Goal: Task Accomplishment & Management: Manage account settings

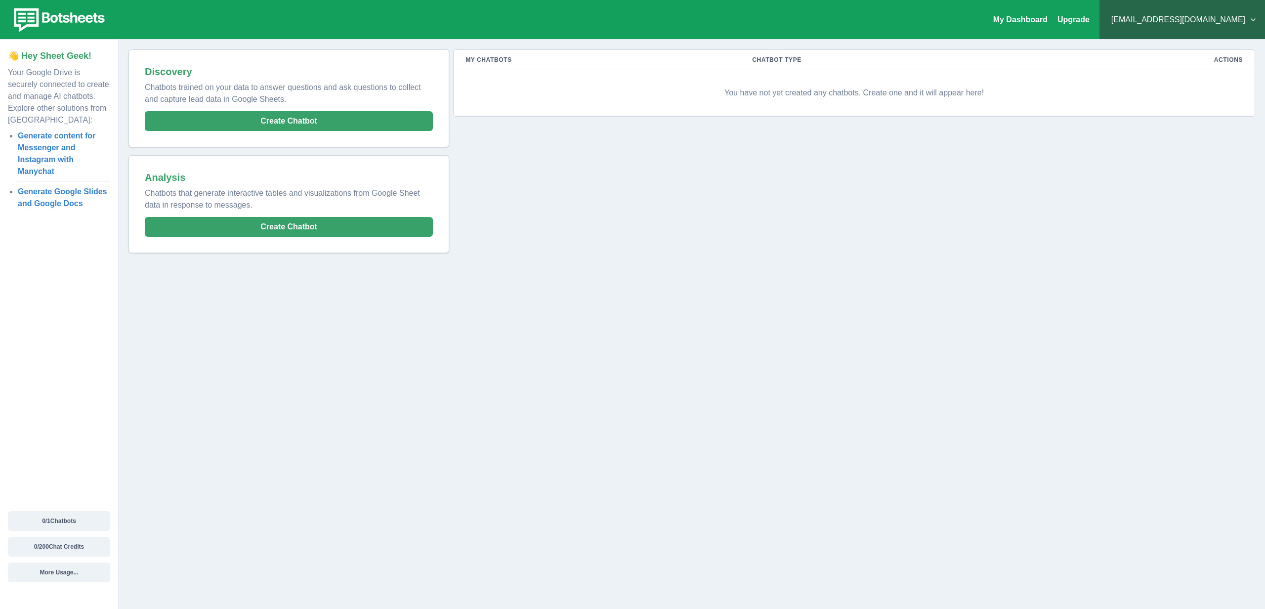
click at [1206, 27] on button "acgjkatz@gmail.com" at bounding box center [1183, 20] width 150 height 20
click at [1164, 132] on button "Sign out" at bounding box center [1202, 127] width 110 height 18
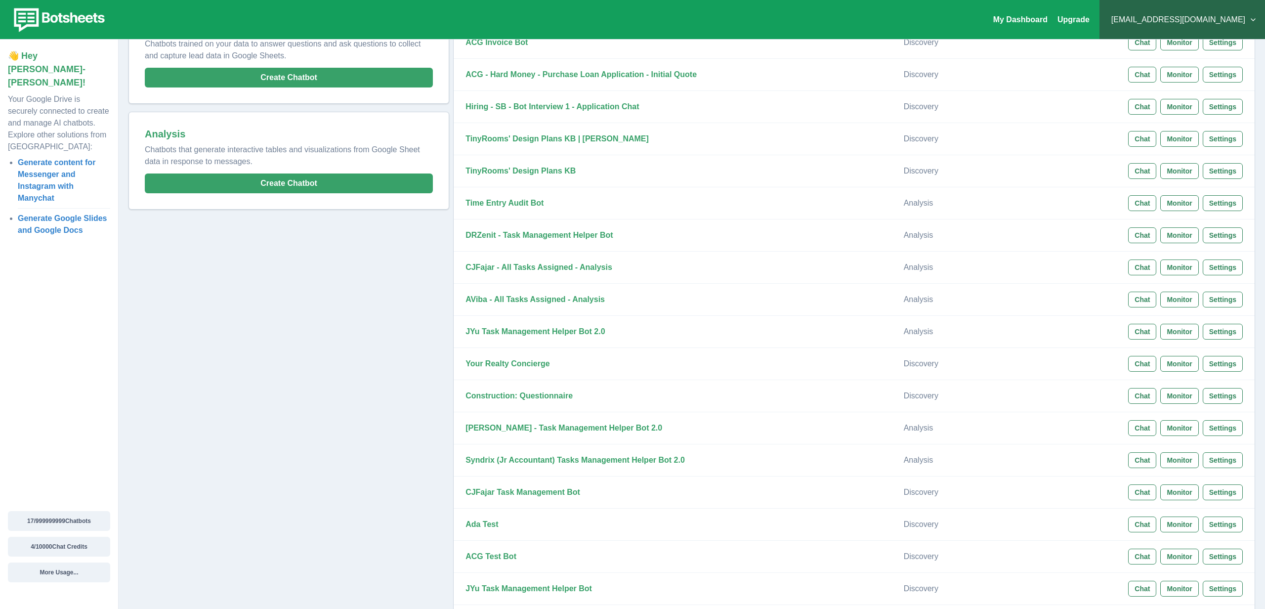
scroll to position [48, 0]
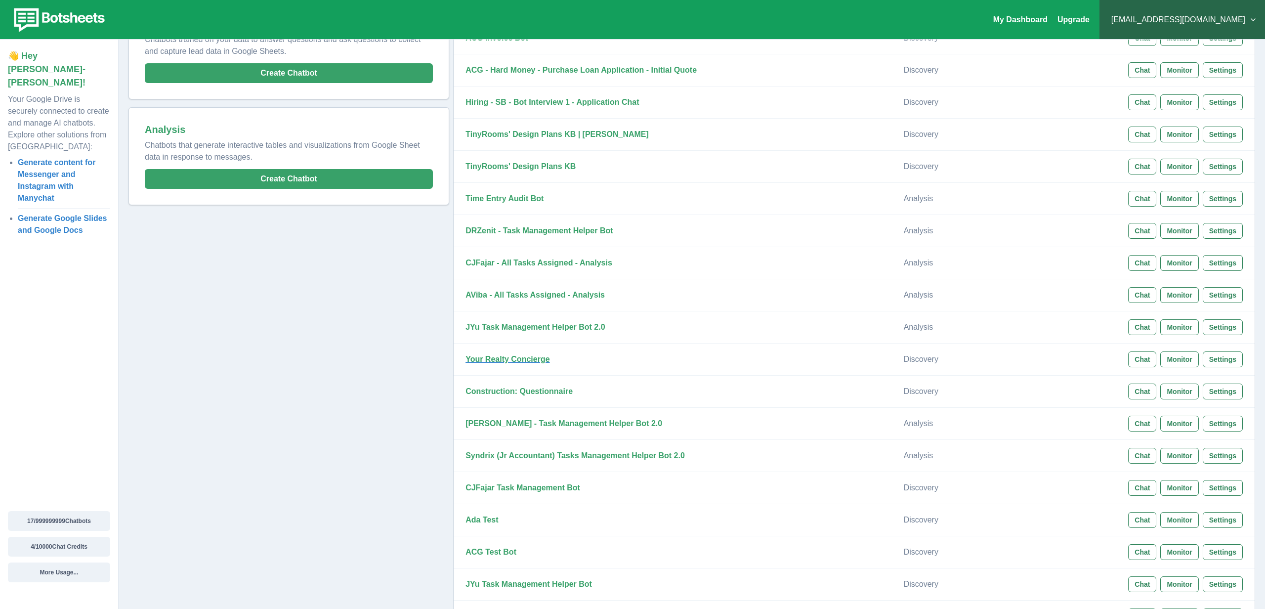
click at [491, 356] on strong "Your Realty Concierge" at bounding box center [508, 359] width 84 height 8
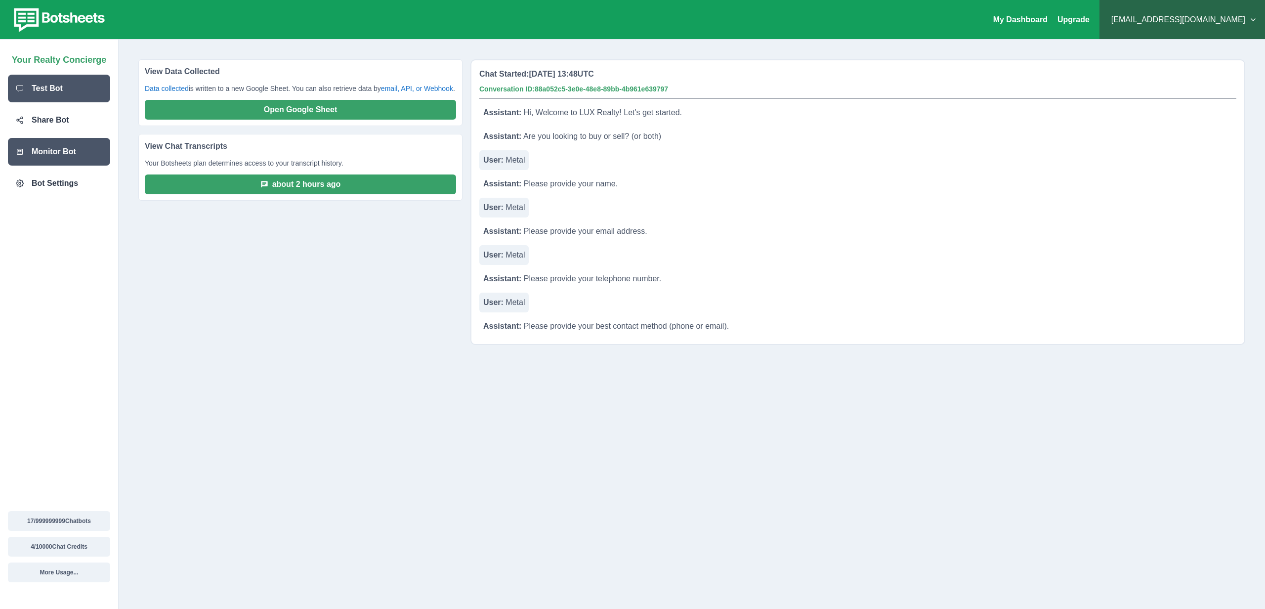
click at [63, 95] on div "Test Bot" at bounding box center [59, 89] width 102 height 28
click at [62, 127] on div "Share Bot" at bounding box center [59, 120] width 102 height 28
click at [73, 184] on p "Bot Settings" at bounding box center [55, 183] width 46 height 12
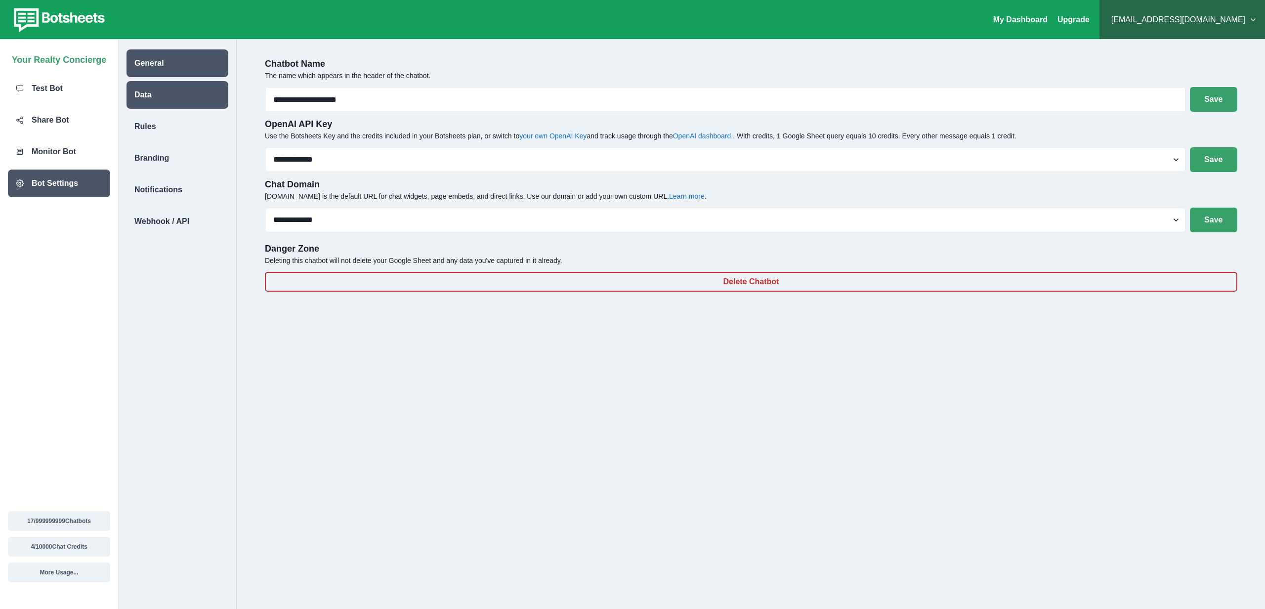
click at [152, 103] on div "Data" at bounding box center [178, 95] width 102 height 28
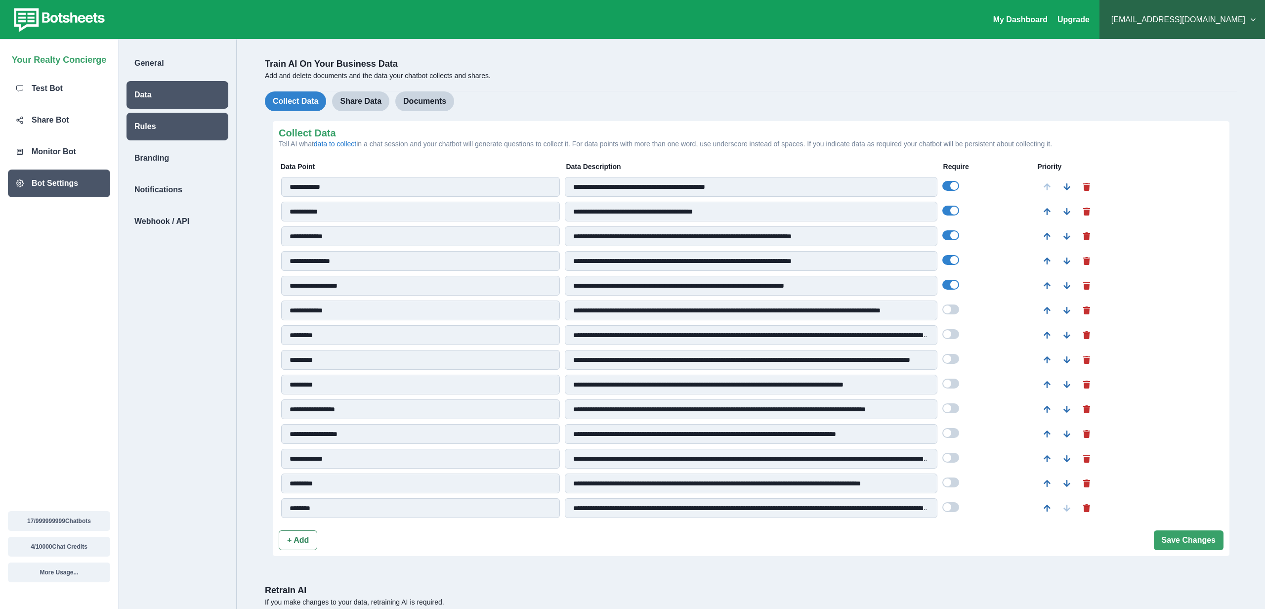
click at [145, 135] on div "Rules" at bounding box center [178, 127] width 102 height 28
select select "***"
select select "*******"
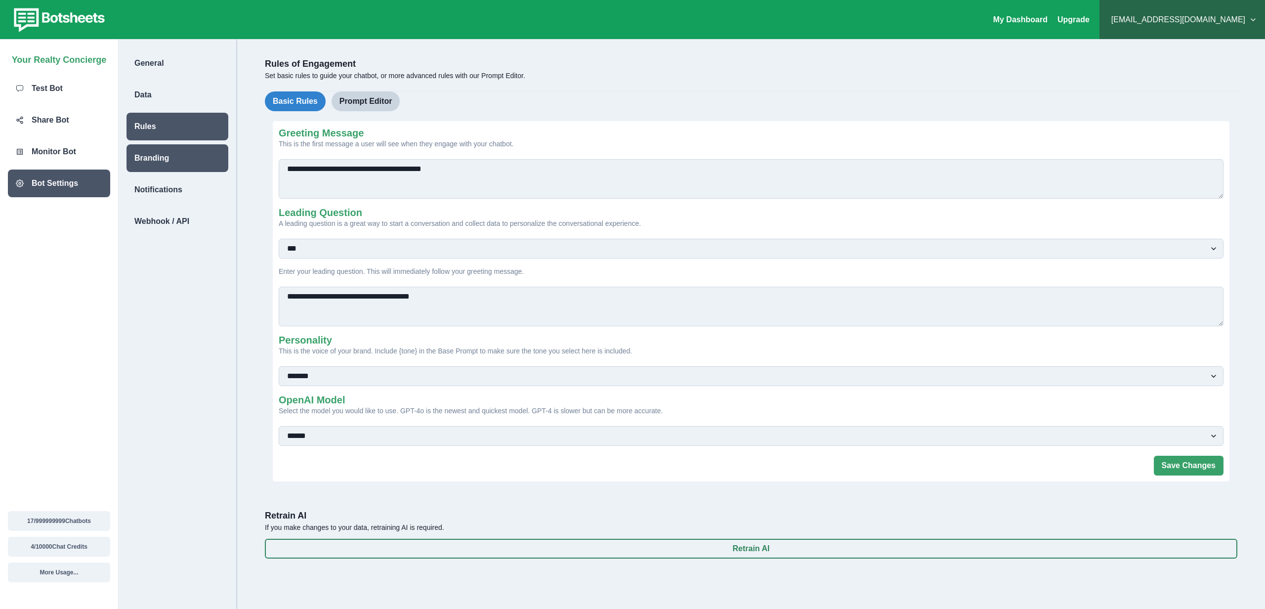
click at [146, 165] on div "Branding" at bounding box center [178, 158] width 102 height 28
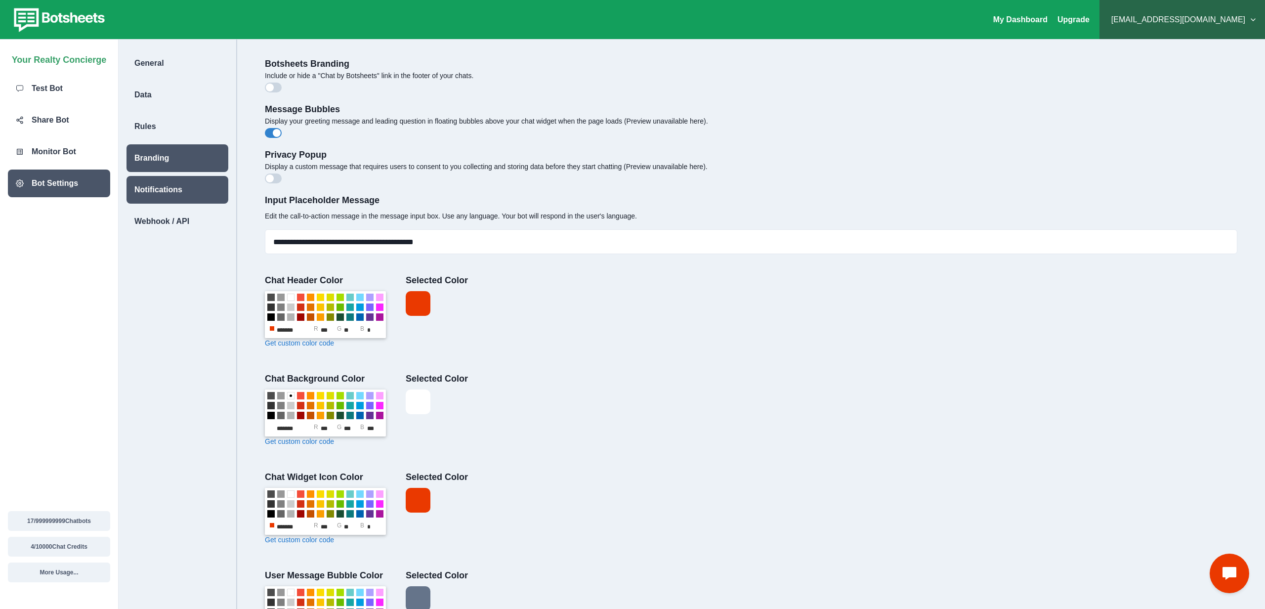
click at [147, 202] on div "Notifications" at bounding box center [178, 190] width 102 height 28
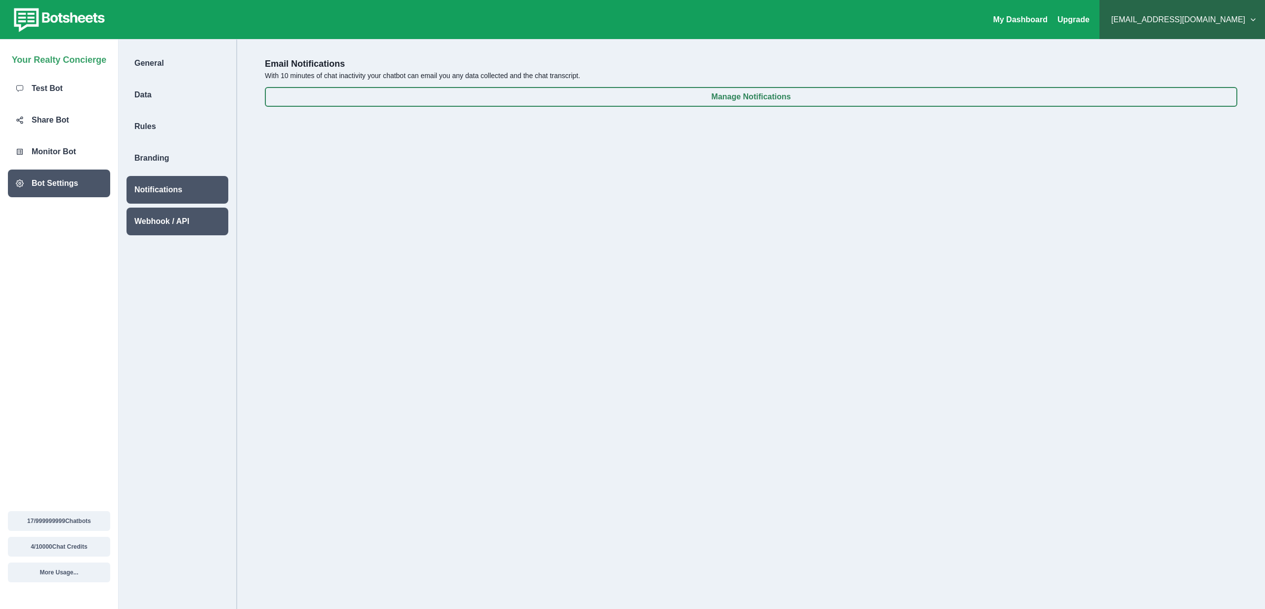
click at [151, 218] on p "Webhook / API" at bounding box center [161, 221] width 55 height 12
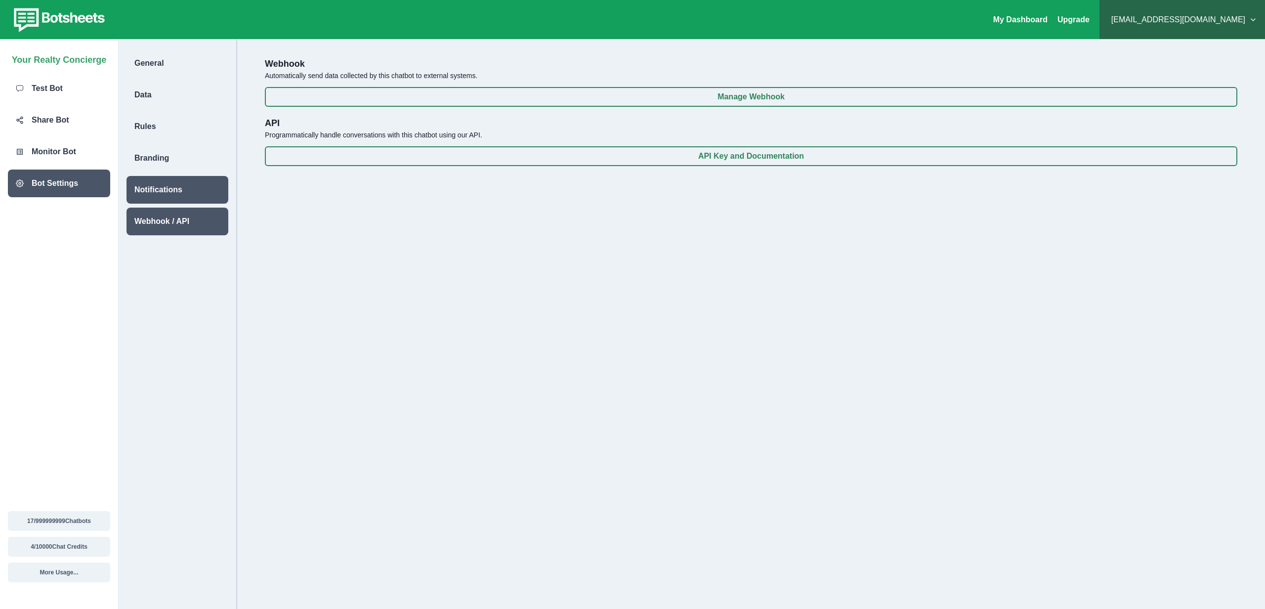
click at [159, 187] on p "Notifications" at bounding box center [158, 190] width 48 height 12
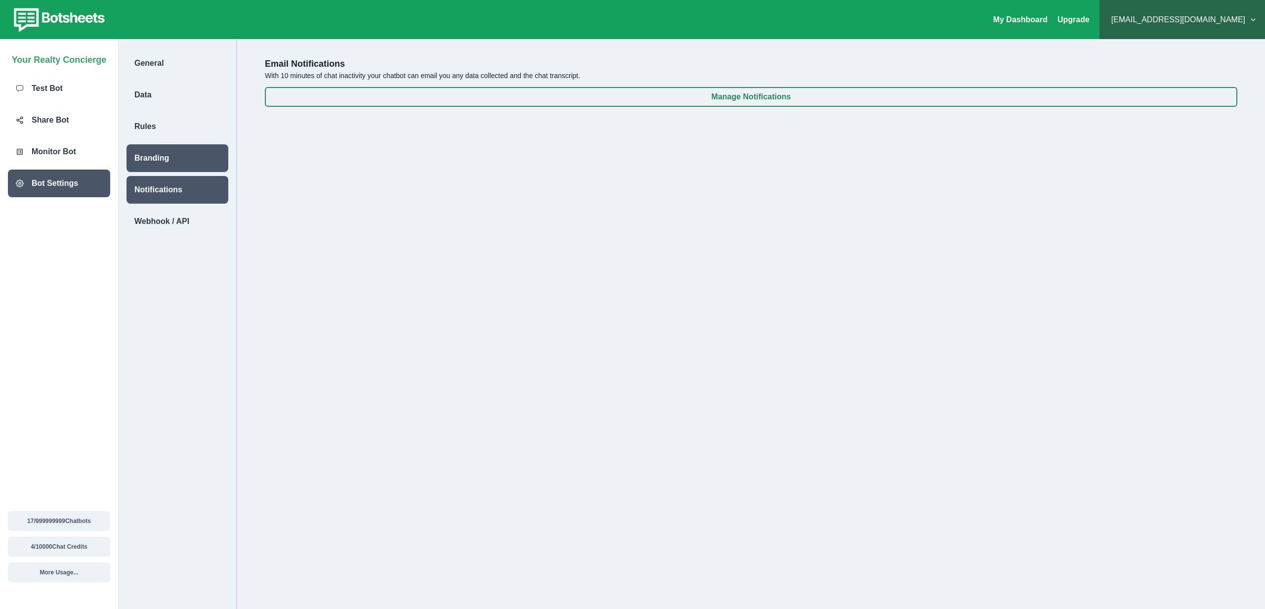
click at [169, 147] on div "Branding" at bounding box center [178, 158] width 102 height 28
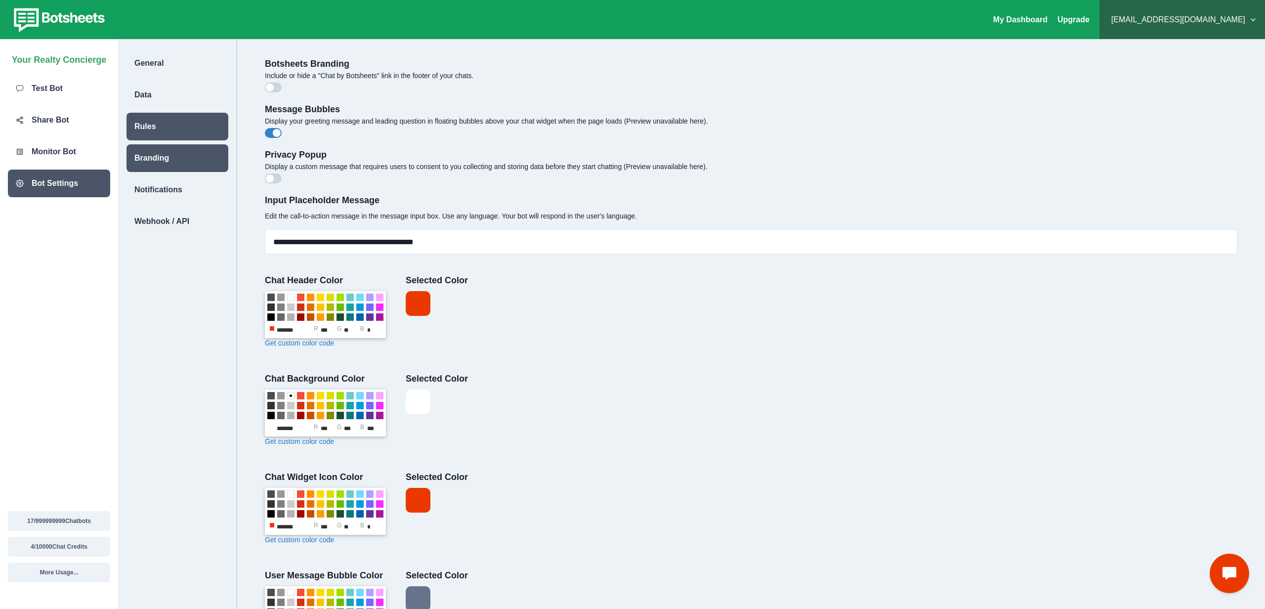
click at [167, 128] on div "Rules" at bounding box center [178, 127] width 102 height 28
select select "***"
select select "*******"
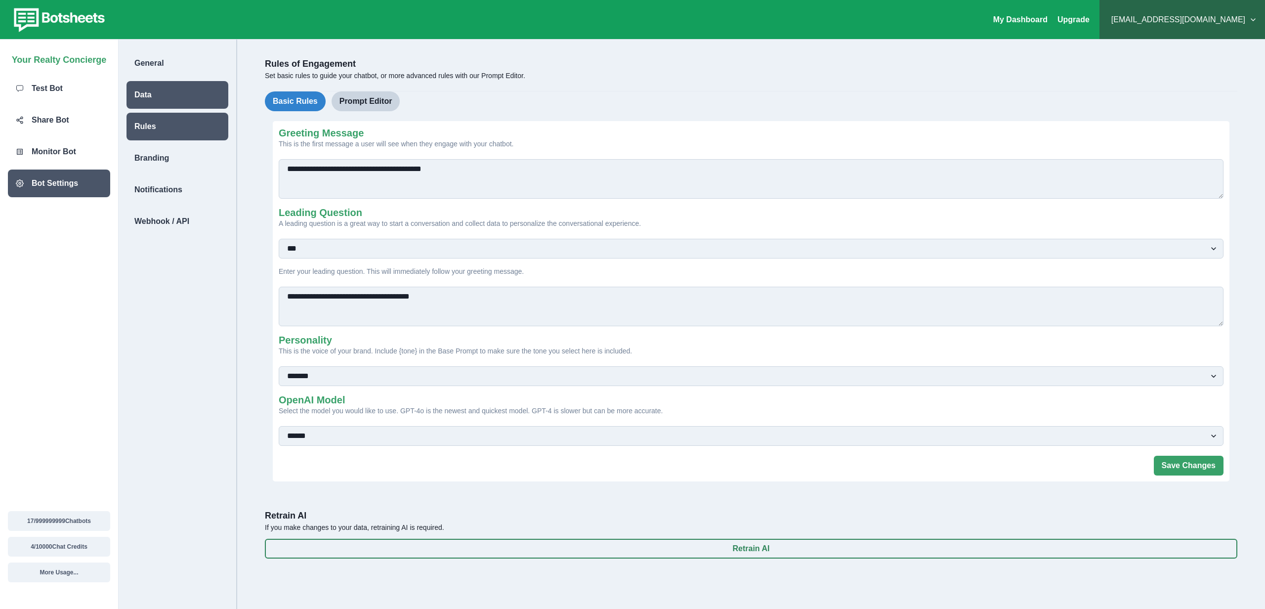
click at [164, 100] on div "Data" at bounding box center [178, 95] width 102 height 28
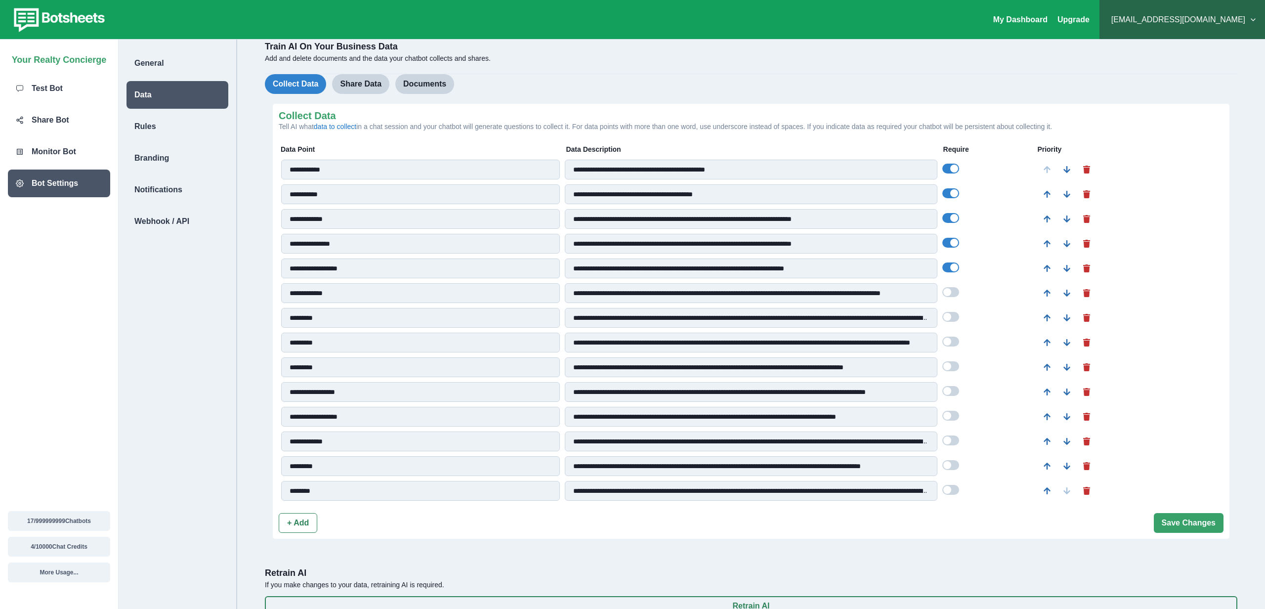
scroll to position [14, 0]
